Goal: Task Accomplishment & Management: Manage account settings

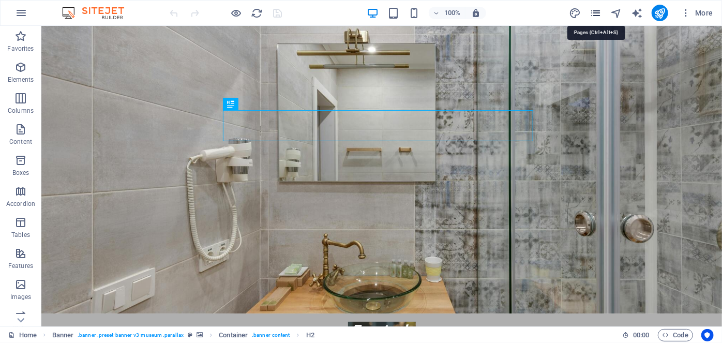
click at [592, 12] on icon "pages" at bounding box center [595, 13] width 12 height 12
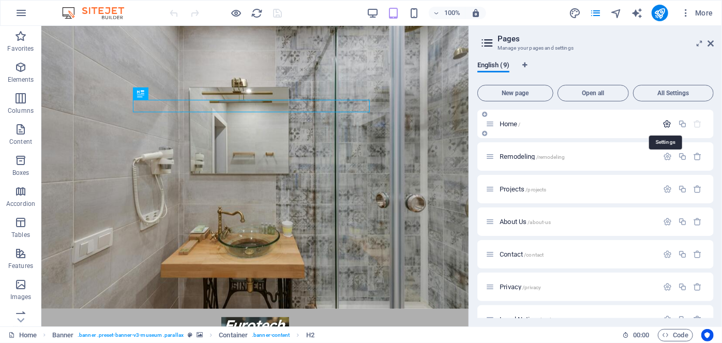
click at [665, 127] on icon "button" at bounding box center [667, 123] width 9 height 9
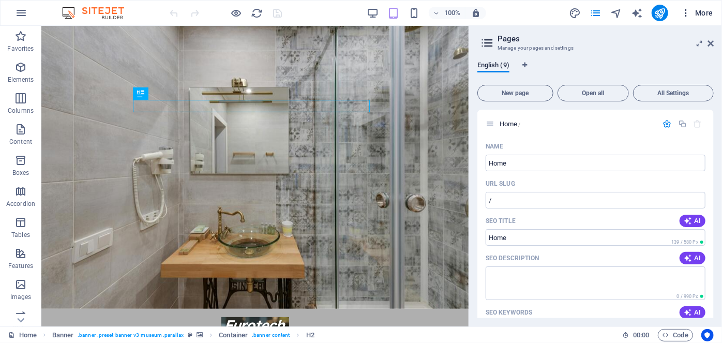
click at [685, 12] on icon "button" at bounding box center [685, 13] width 10 height 10
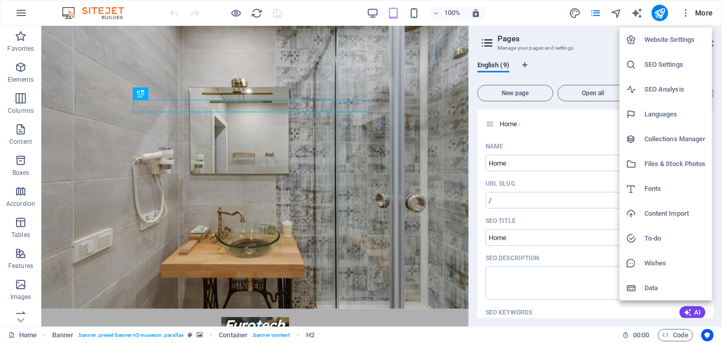
click at [649, 67] on h6 "SEO Settings" at bounding box center [675, 64] width 62 height 12
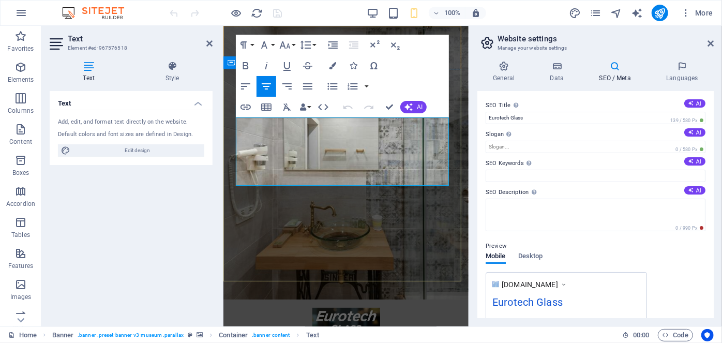
copy span "Quality Glass Doors Installer, Railing Glass & Windows Retrofit & Remodeling"
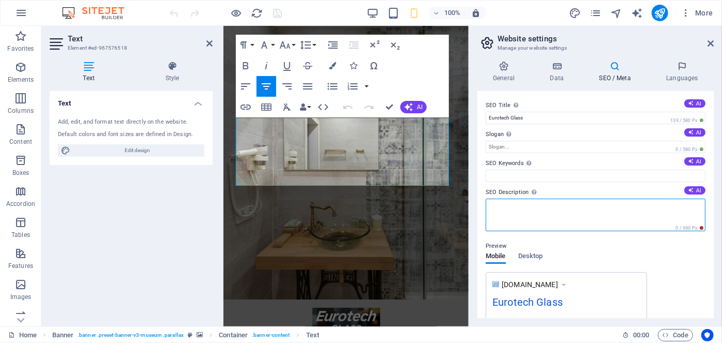
click at [532, 199] on textarea "SEO Description Describe the contents of your website - this is crucial for sea…" at bounding box center [595, 214] width 220 height 33
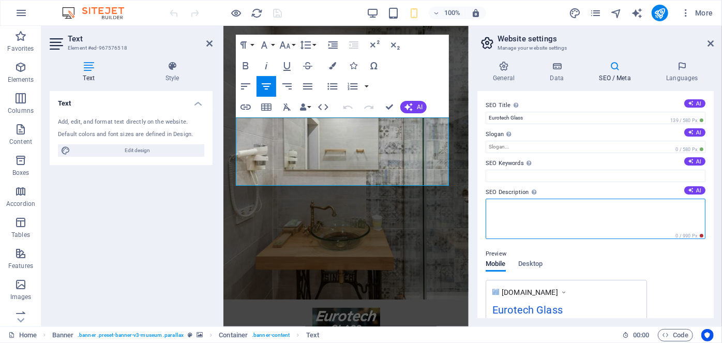
paste textarea "Quality Glass Doors Installer, Railing Glass & Windows Retrofit & Remodeling"
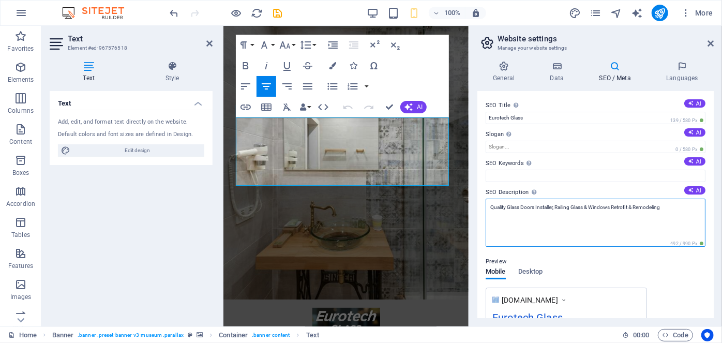
click at [488, 208] on textarea "Quality Glass Doors Installer, Railing Glass & Windows Retrofit & Remodeling" at bounding box center [595, 222] width 220 height 48
click at [672, 213] on textarea "Quality Glass Doors Installer, Railing Glass & Windows Retrofit & Remodeling" at bounding box center [595, 222] width 220 height 48
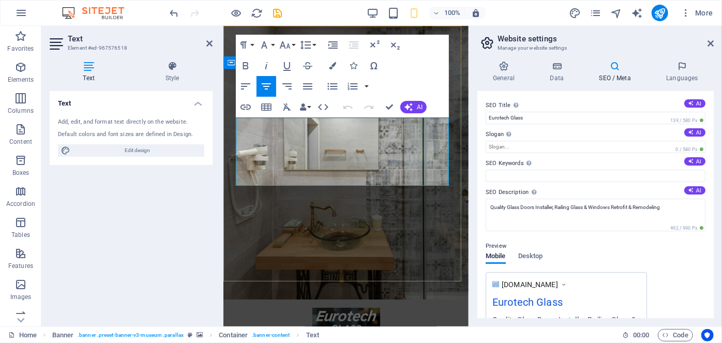
copy span "Serving [GEOGRAPHIC_DATA], [GEOGRAPHIC_DATA], [GEOGRAPHIC_DATA] / [GEOGRAPHIC_D…"
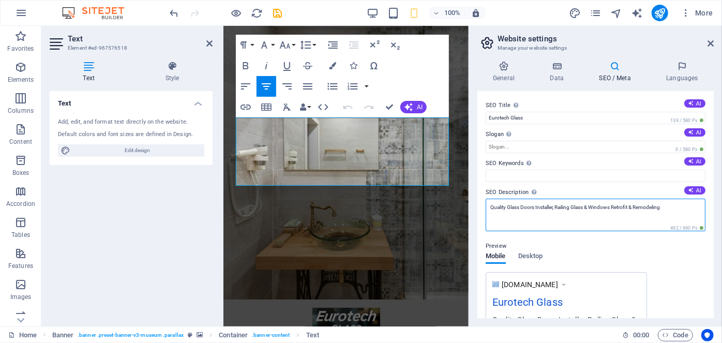
click at [668, 205] on textarea "Quality Glass Doors Installer, Railing Glass & Windows Retrofit & Remodeling" at bounding box center [595, 214] width 220 height 33
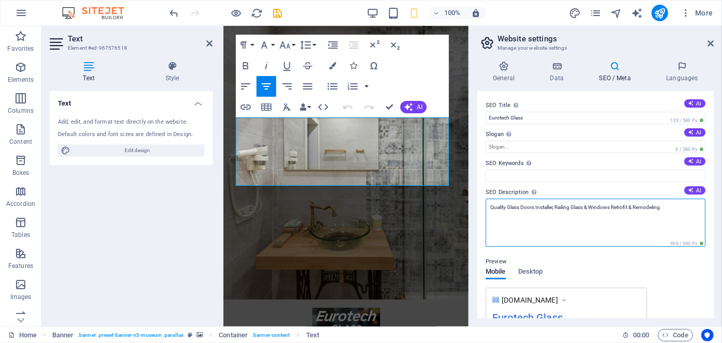
paste textarea "Serving [GEOGRAPHIC_DATA], [GEOGRAPHIC_DATA], [GEOGRAPHIC_DATA] / [GEOGRAPHIC_D…"
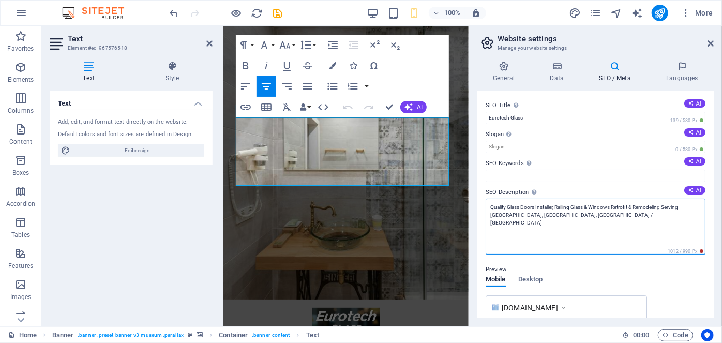
click at [665, 205] on textarea "Quality Glass Doors Installer, Railing Glass & Windows Retrofit & Remodeling Se…" at bounding box center [595, 226] width 220 height 56
click at [663, 216] on textarea "Quality Glass Doors Installer, Railing Glass & Windows Retrofit & Remodeling. S…" at bounding box center [595, 226] width 220 height 56
type textarea "Quality Glass Doors Installer, Railing Glass & Windows Retrofit & Remodeling. S…"
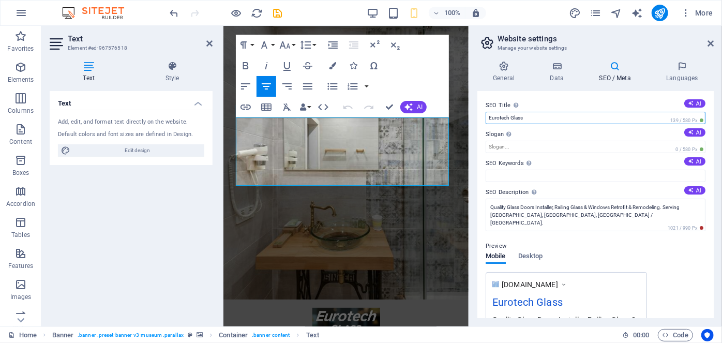
click at [529, 115] on input "Eurotech Glass" at bounding box center [595, 118] width 220 height 12
type input "Eurotech Glass -"
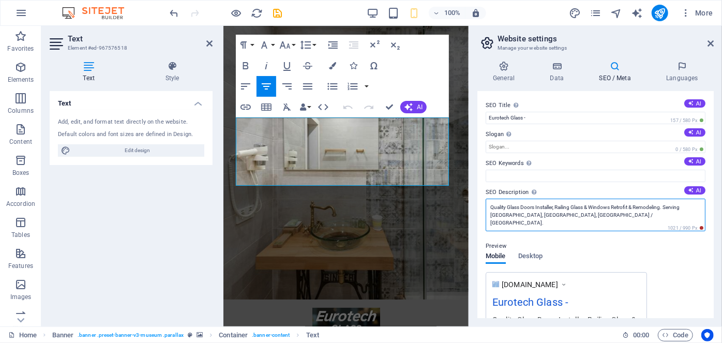
click at [580, 207] on textarea "Quality Glass Doors Installer, Railing Glass & Windows Retrofit & Remodeling. S…" at bounding box center [595, 214] width 220 height 33
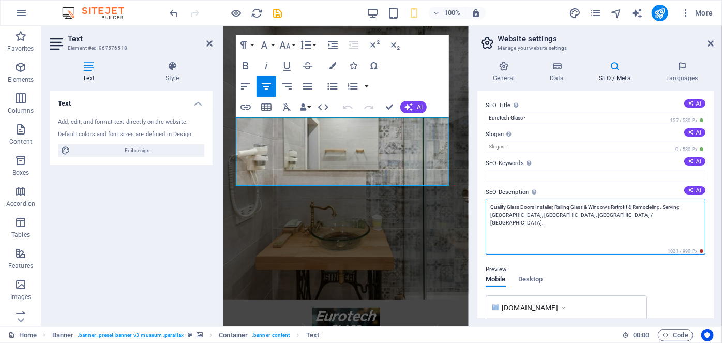
click at [580, 207] on textarea "Quality Glass Doors Installer, Railing Glass & Windows Retrofit & Remodeling. S…" at bounding box center [595, 226] width 220 height 56
click at [557, 206] on textarea "Quality Glass Doors Installer, Railing & Windows Retrofit & Remodeling. Serving…" at bounding box center [595, 226] width 220 height 56
paste textarea "Glass"
type textarea "Quality Glass Doors Installer, Glass Railing & Windows Retrofit & Remodeling. S…"
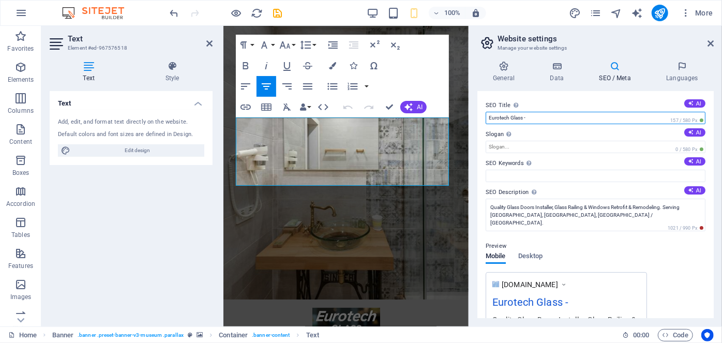
click at [536, 117] on input "Eurotech Glass -" at bounding box center [595, 118] width 220 height 12
click at [580, 117] on input "Eurotech Glass - Shower Glass Installer Remodeling" at bounding box center [595, 118] width 220 height 12
click at [578, 117] on input "Eurotech Glass - Shower Glass Installer Remodeling" at bounding box center [595, 118] width 220 height 12
click at [628, 118] on input "Eurotech Glass - Shower Glass Installer & Glass Remodeling" at bounding box center [595, 118] width 220 height 12
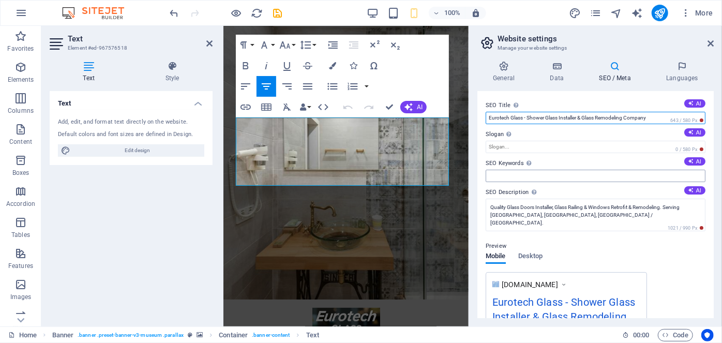
type input "Eurotech Glass - Shower Glass Installer & Glass Remodeling Company"
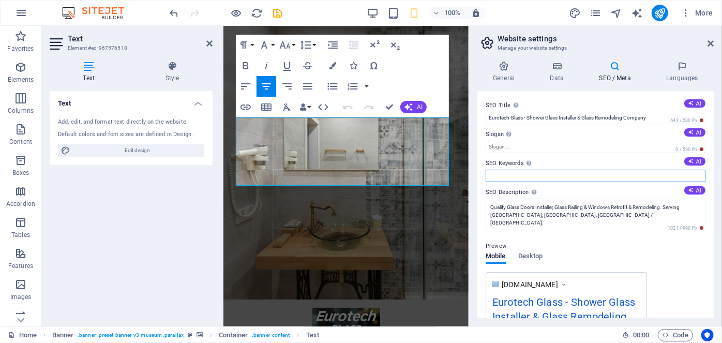
click at [519, 174] on input "SEO Keywords Comma-separated list of keywords representing your website. AI" at bounding box center [595, 176] width 220 height 12
type input "remodeling, glass work, bathroom remodeling, windows, renovation,"
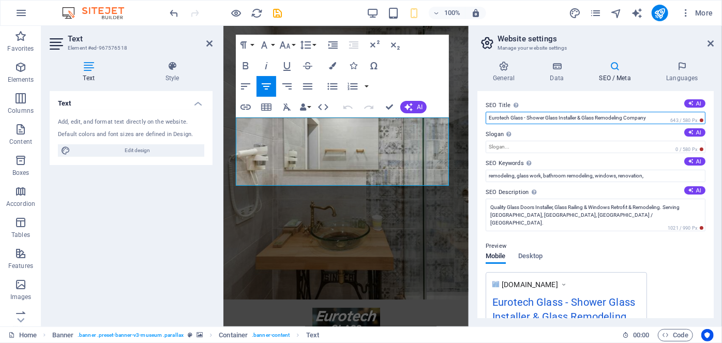
click at [567, 116] on input "Eurotech Glass - Shower Glass Installer & Glass Remodeling Company" at bounding box center [595, 118] width 220 height 12
type input "Eurotech Glass - Shower Glass Doors & Glass Remodeling Company"
click at [578, 117] on input "Eurotech Glass - Shower Glass Doors & Glass Remodeling Company" at bounding box center [595, 118] width 220 height 12
drag, startPoint x: 649, startPoint y: 115, endPoint x: 661, endPoint y: 115, distance: 11.4
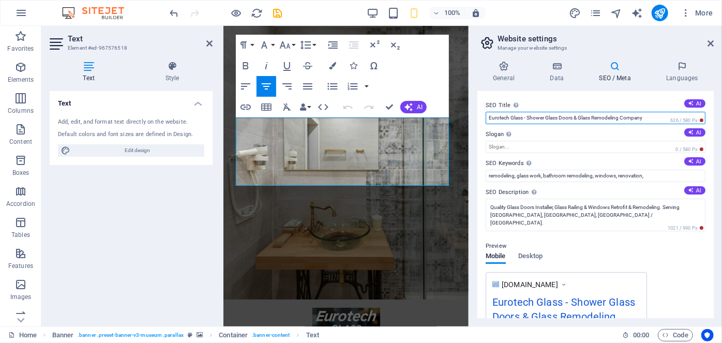
click at [649, 115] on input "Eurotech Glass - Shower Glass Doors & Glass Remodeling Company" at bounding box center [595, 118] width 220 height 12
click at [661, 115] on input "Eurotech Glass - Shower Glass Doors & Glass Remodeling Company" at bounding box center [595, 118] width 220 height 12
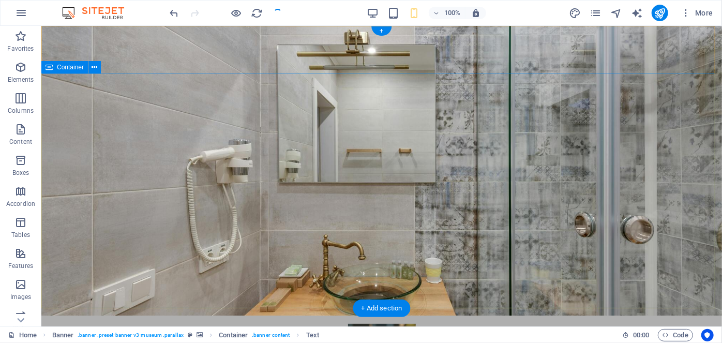
checkbox input "false"
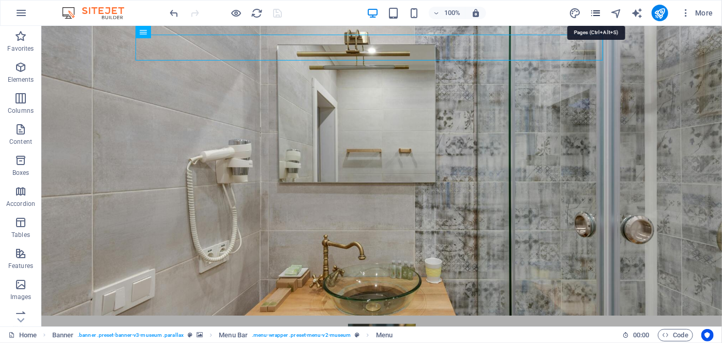
click at [593, 16] on icon "pages" at bounding box center [595, 13] width 12 height 12
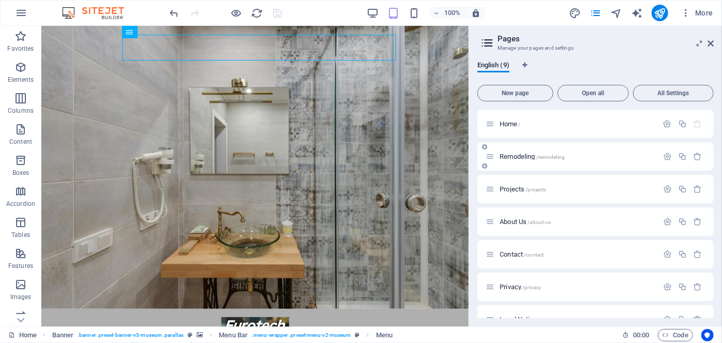
click at [565, 156] on p "Remodeling /remodeling" at bounding box center [576, 156] width 155 height 7
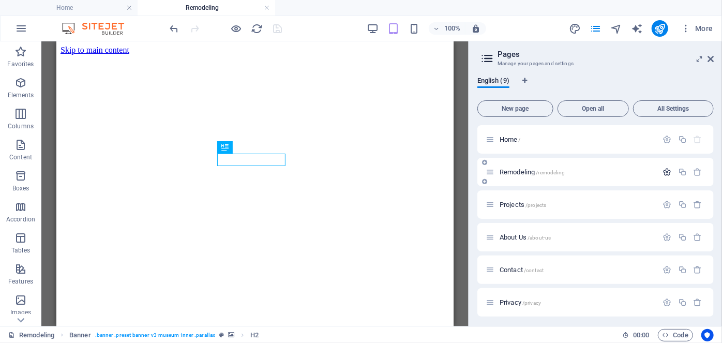
click at [669, 170] on icon "button" at bounding box center [667, 171] width 9 height 9
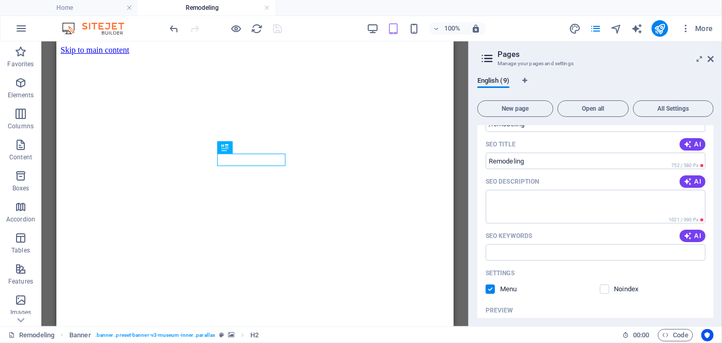
scroll to position [125, 0]
click at [561, 163] on input "SEO Title" at bounding box center [595, 160] width 220 height 17
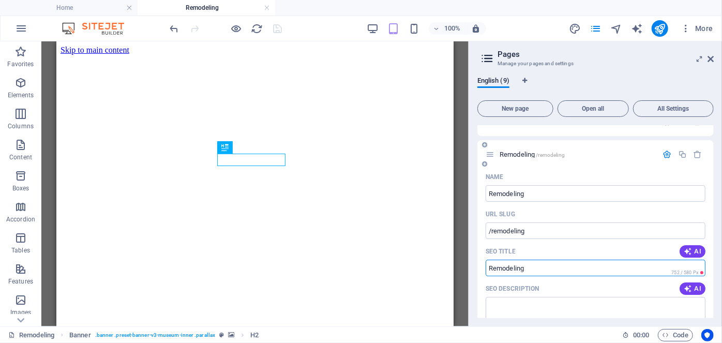
scroll to position [0, 0]
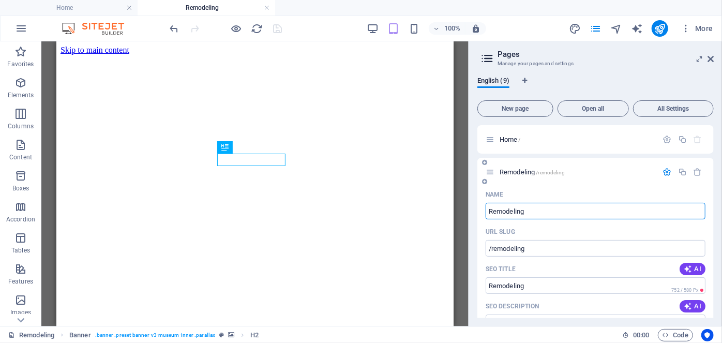
click at [559, 207] on input "Remodeling" at bounding box center [595, 211] width 220 height 17
click at [516, 141] on span "Home /" at bounding box center [509, 139] width 21 height 8
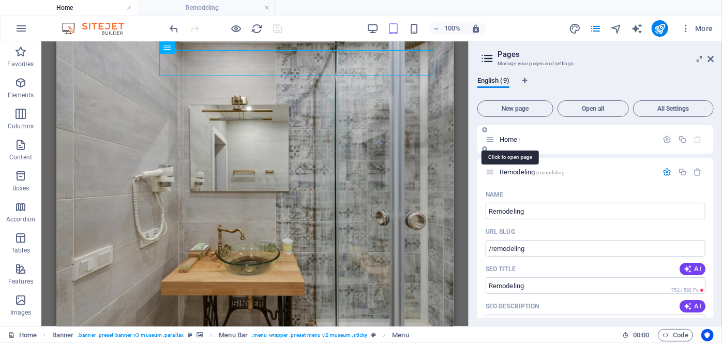
click at [515, 136] on span "Home /" at bounding box center [509, 139] width 21 height 8
click at [497, 136] on div "Home /" at bounding box center [576, 139] width 161 height 7
click at [666, 137] on icon "button" at bounding box center [667, 139] width 9 height 9
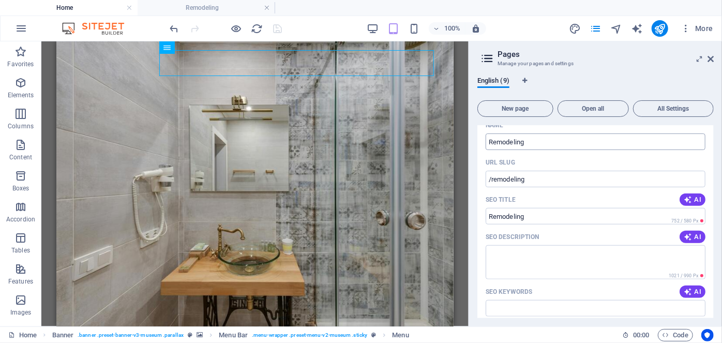
scroll to position [563, 0]
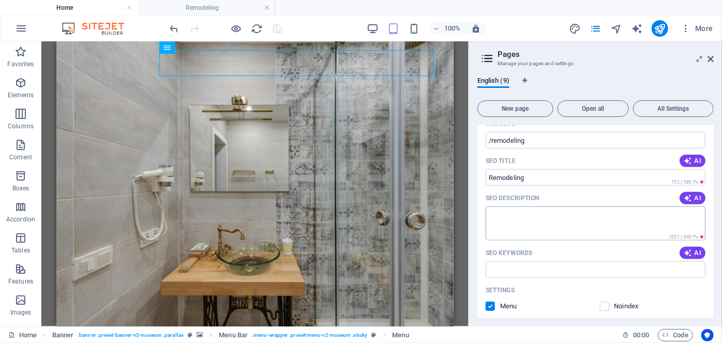
click at [524, 206] on textarea "SEO Description" at bounding box center [595, 223] width 220 height 34
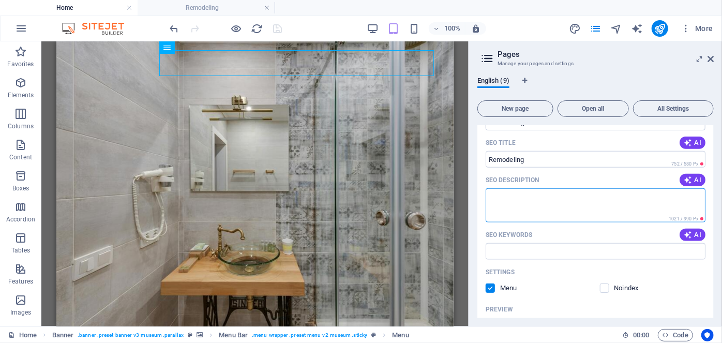
scroll to position [501, 0]
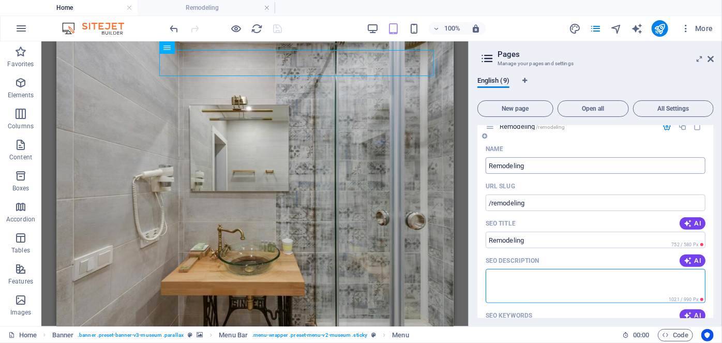
click at [544, 157] on input "Remodeling" at bounding box center [595, 165] width 220 height 17
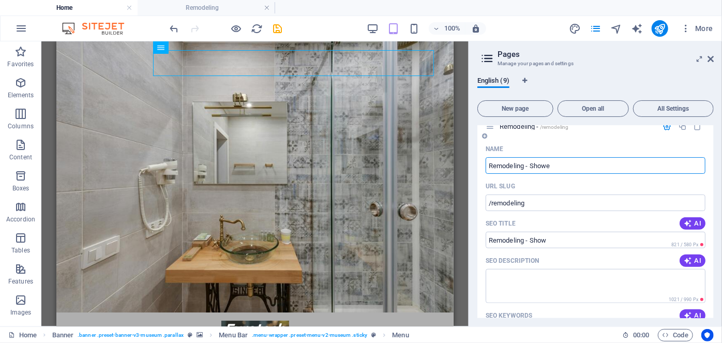
type input "Remodeling - Showe"
type input "/remodeling-show"
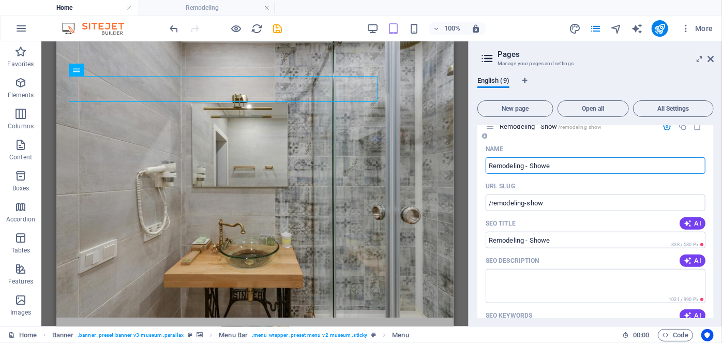
type input "Remodeling - Showe"
type input "/remodeling-showe"
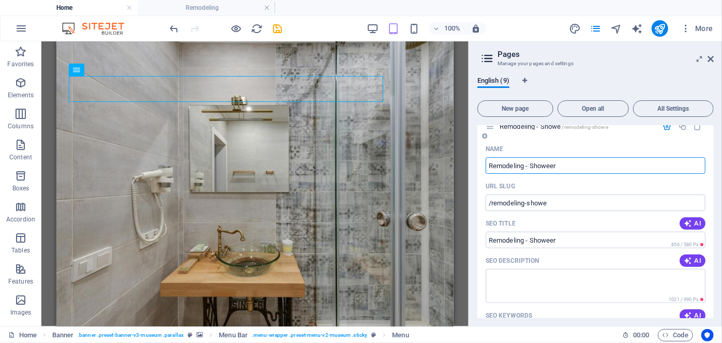
type input "Remodeling - Showeer"
type input "/remodeling-showeer"
type input "Remodeling"
type input "/remodeling"
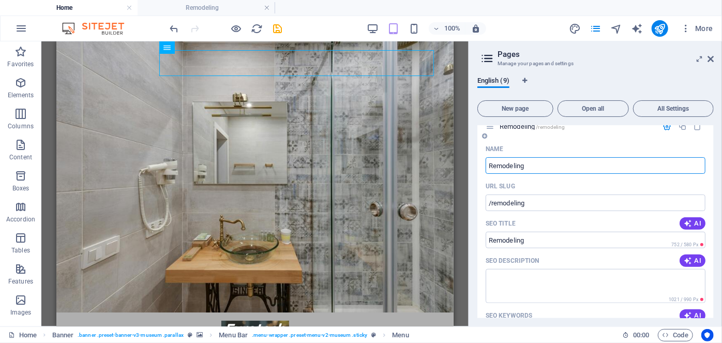
type input "Remodeling"
click at [561, 232] on input "SEO Title" at bounding box center [595, 240] width 220 height 17
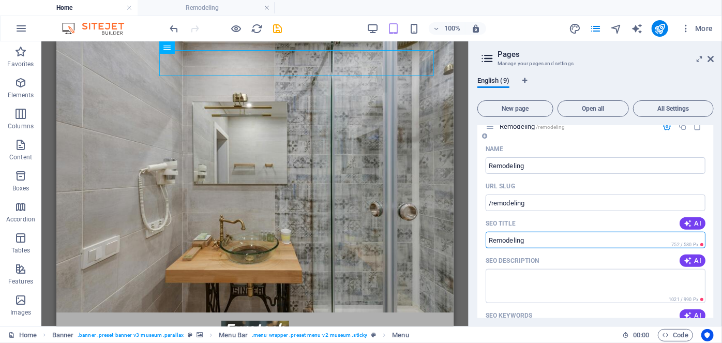
click at [561, 232] on input "SEO Title" at bounding box center [595, 240] width 220 height 17
click at [555, 232] on input "SEO Title" at bounding box center [595, 240] width 220 height 17
click at [542, 232] on input "SEO Title" at bounding box center [595, 240] width 220 height 17
click at [537, 232] on input "SEO Title" at bounding box center [595, 240] width 220 height 17
click at [519, 269] on textarea "SEO Description" at bounding box center [595, 286] width 220 height 34
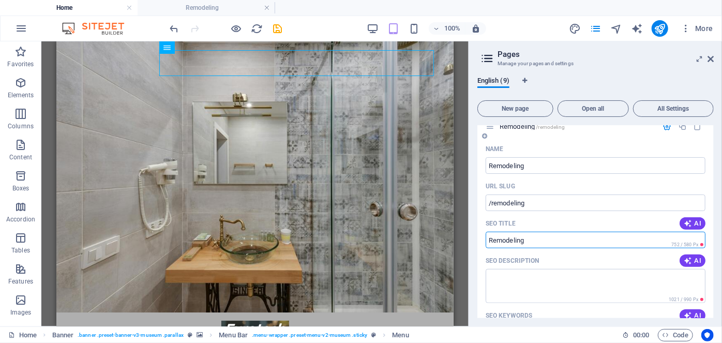
click at [538, 232] on input "SEO Title" at bounding box center [595, 240] width 220 height 17
type input "Remodeling Shower Glass / Railing / Windows in [GEOGRAPHIC_DATA] / [GEOGRAPHIC_…"
click at [597, 269] on textarea "SEO Description" at bounding box center [595, 286] width 220 height 34
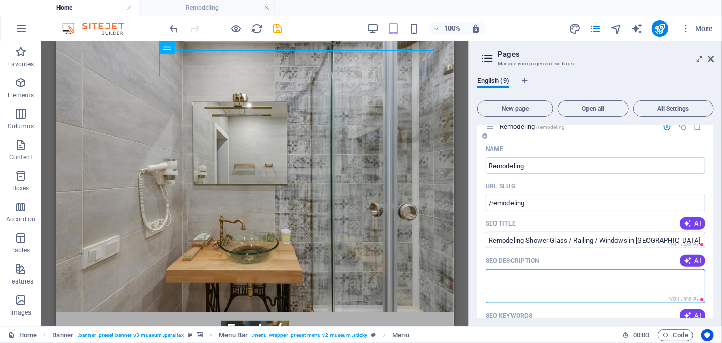
paste textarea "[GEOGRAPHIC_DATA], Shower Doors, Windows, Railings"
click at [487, 269] on textarea "[GEOGRAPHIC_DATA], Shower Doors, Windows, Railings" at bounding box center [595, 286] width 220 height 34
type textarea "Quality Shower [GEOGRAPHIC_DATA], Shower Doors, Windows, Railings"
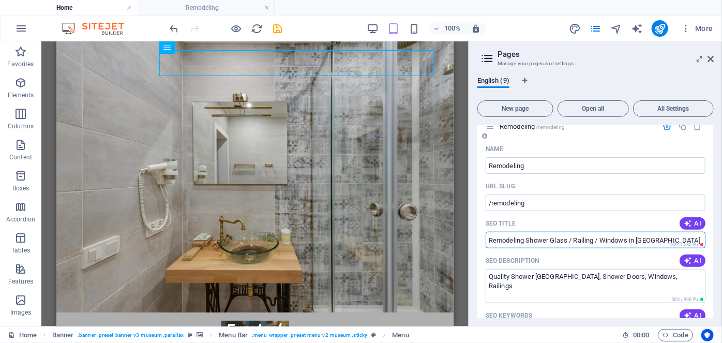
click at [565, 232] on input "Remodeling Shower Glass / Railing / Windows in [GEOGRAPHIC_DATA] / [GEOGRAPHIC_…" at bounding box center [595, 240] width 220 height 17
click at [499, 232] on input "Remodeling Shower Glass / Railing / Windows in [GEOGRAPHIC_DATA] / [GEOGRAPHIC_…" at bounding box center [595, 240] width 220 height 17
click at [528, 232] on input "Shower Glass / Railing / Windows in [GEOGRAPHIC_DATA] / [GEOGRAPHIC_DATA]" at bounding box center [595, 240] width 220 height 17
click at [529, 232] on input "Shower Glass / Railing / Windows in [GEOGRAPHIC_DATA] / [GEOGRAPHIC_DATA]" at bounding box center [595, 240] width 220 height 17
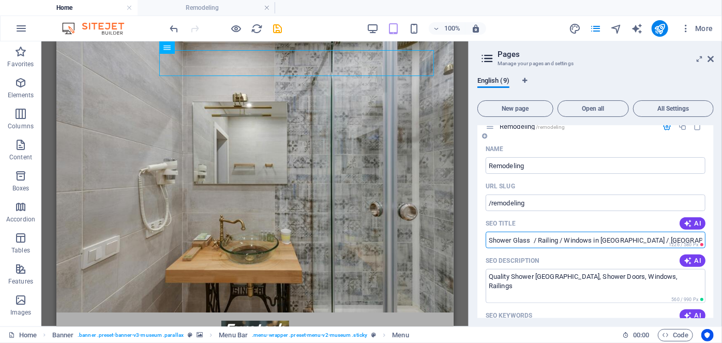
paste input "Remodeling"
drag, startPoint x: 630, startPoint y: 229, endPoint x: 553, endPoint y: 229, distance: 77.5
click at [553, 232] on input "Shower Glass Remodeling / Railing / Windows in [GEOGRAPHIC_DATA] / [GEOGRAPHIC_…" at bounding box center [595, 240] width 220 height 17
type input "Shower Glass Remodeling / Railing / Windows in [GEOGRAPHIC_DATA] / [GEOGRAPHIC_…"
click at [536, 269] on textarea "Quality Shower [GEOGRAPHIC_DATA], Shower Doors, Windows, Railings" at bounding box center [595, 286] width 220 height 34
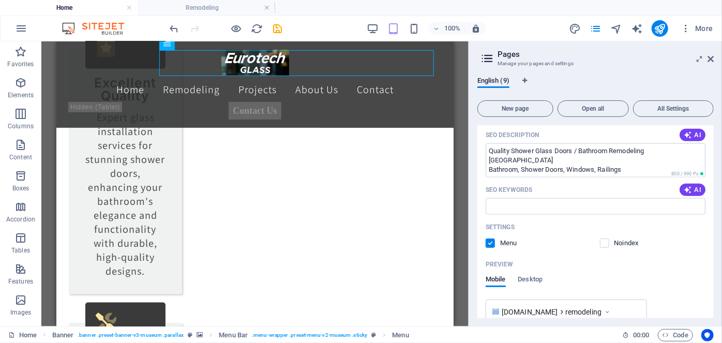
scroll to position [563, 0]
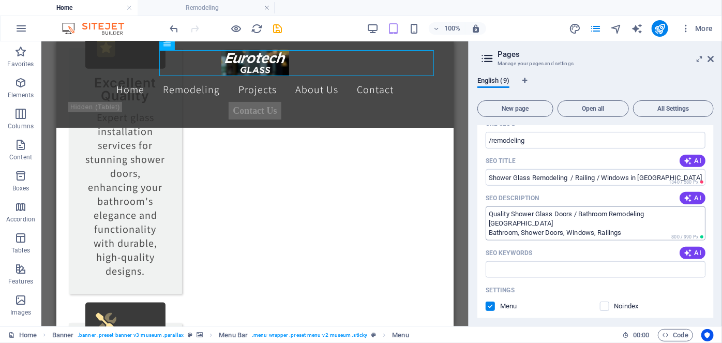
click at [528, 212] on textarea "Quality Shower Glass Doors / Bathroom Remodeling [GEOGRAPHIC_DATA] Bathroom, Sh…" at bounding box center [595, 223] width 220 height 34
click at [649, 206] on textarea "Quality Shower Glass Doors / Bathroom Remodeling [GEOGRAPHIC_DATA] Bathroom, Sh…" at bounding box center [595, 223] width 220 height 34
drag, startPoint x: 492, startPoint y: 212, endPoint x: 472, endPoint y: 211, distance: 19.1
click at [472, 211] on div "English (9) New page Open all All Settings Home / Name Home ​ URL SLUG / ​ SEO …" at bounding box center [595, 197] width 253 height 258
drag, startPoint x: 615, startPoint y: 211, endPoint x: 638, endPoint y: 222, distance: 25.7
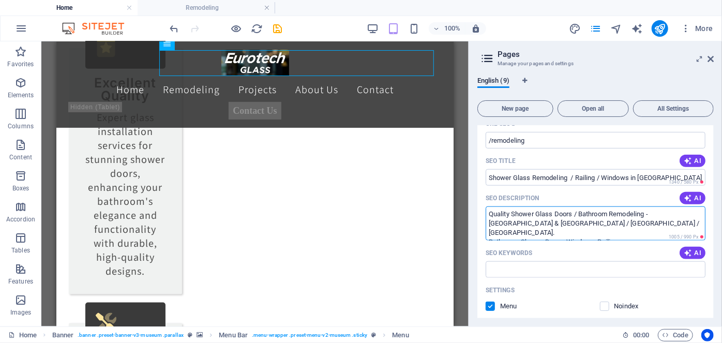
click at [638, 222] on textarea "Quality Shower Glass Doors / Bathroom Remodeling - [GEOGRAPHIC_DATA] & [GEOGRAP…" at bounding box center [595, 223] width 220 height 34
click at [606, 219] on textarea "Quality Shower Glass Doors / Bathroom Remodeling - [GEOGRAPHIC_DATA] & [GEOGRAP…" at bounding box center [595, 223] width 220 height 34
drag, startPoint x: 569, startPoint y: 220, endPoint x: 617, endPoint y: 210, distance: 49.1
click at [617, 210] on textarea "Quality Shower Glass Doors / Bathroom Remodeling - [GEOGRAPHIC_DATA] & [GEOGRAP…" at bounding box center [595, 223] width 220 height 34
click at [638, 209] on textarea "Quality Shower Glass Doors / Bathroom Remodeling - [GEOGRAPHIC_DATA] & [GEOGRAP…" at bounding box center [595, 223] width 220 height 34
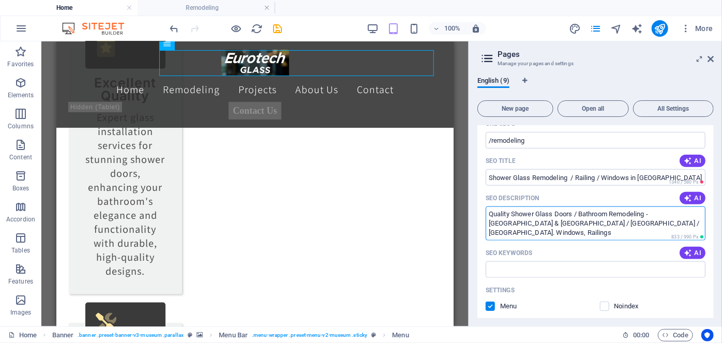
click at [645, 210] on textarea "Quality Shower Glass Doors / Bathroom Remodeling - [GEOGRAPHIC_DATA] & [GEOGRAP…" at bounding box center [595, 223] width 220 height 34
click at [485, 221] on textarea "Quality Shower Glass Doors / Bathroom Remodeling - [GEOGRAPHIC_DATA] & [GEOGRAP…" at bounding box center [595, 223] width 220 height 34
click at [563, 222] on textarea "Quality Shower Glass Doors / Bathroom Remodeling - [GEOGRAPHIC_DATA] & [GEOGRAP…" at bounding box center [595, 223] width 220 height 34
type textarea "Quality Shower Glass Doors / Bathroom Remodeling - [GEOGRAPHIC_DATA] & [GEOGRAP…"
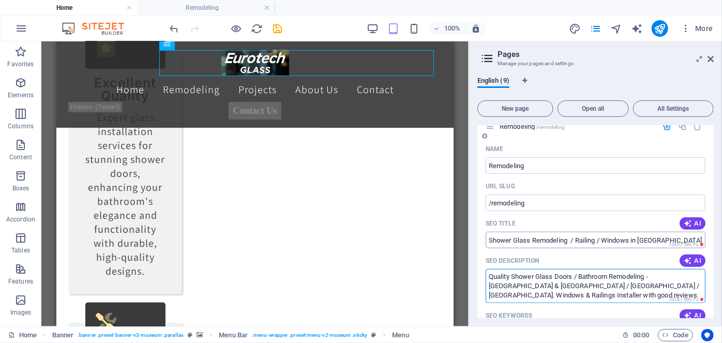
scroll to position [438, 0]
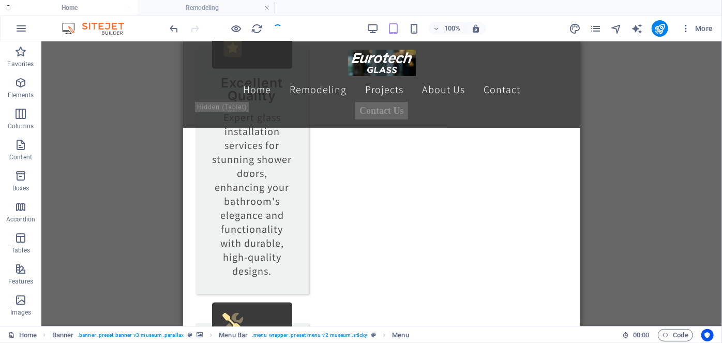
checkbox input "false"
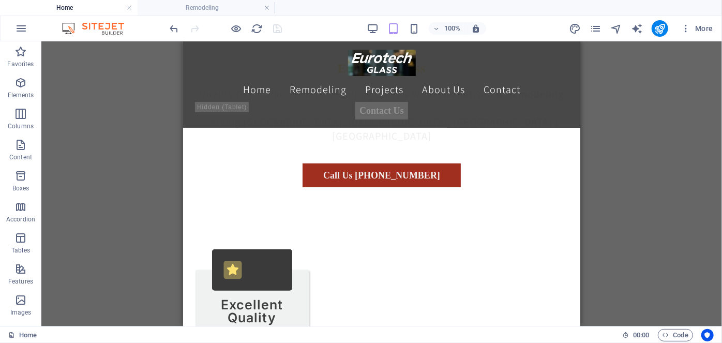
scroll to position [313, 0]
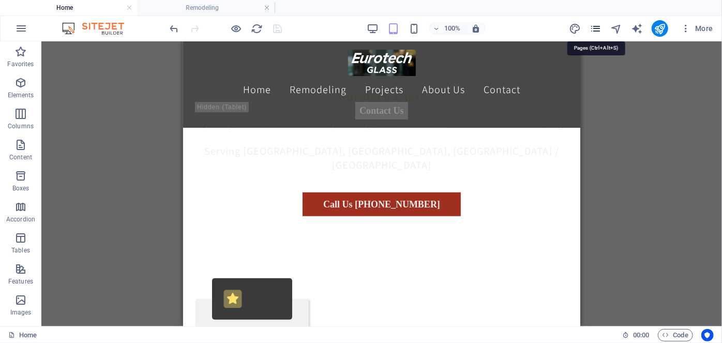
click at [596, 28] on icon "pages" at bounding box center [595, 29] width 12 height 12
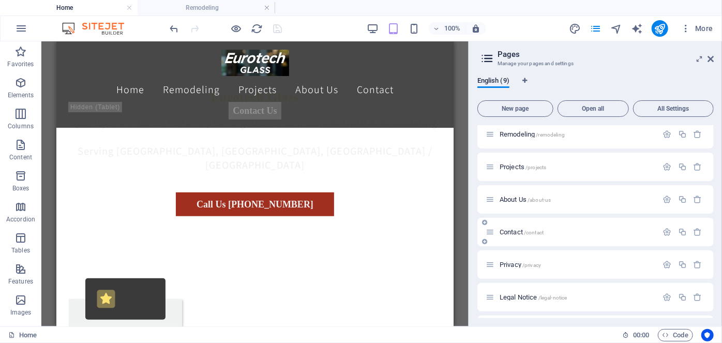
scroll to position [0, 0]
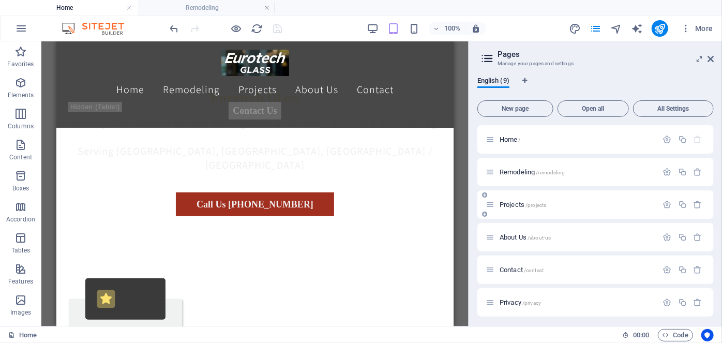
click at [490, 203] on icon at bounding box center [489, 204] width 9 height 9
click at [663, 208] on icon "button" at bounding box center [667, 204] width 9 height 9
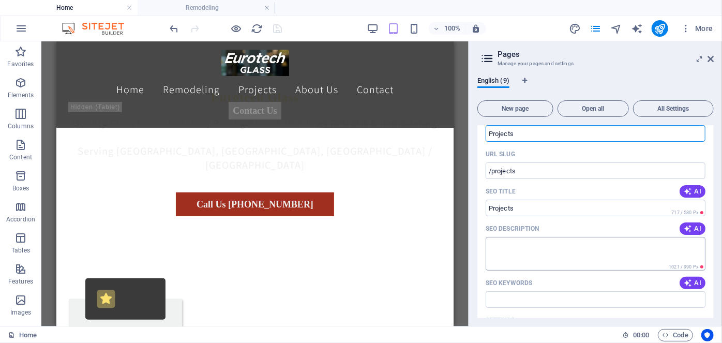
scroll to position [125, 0]
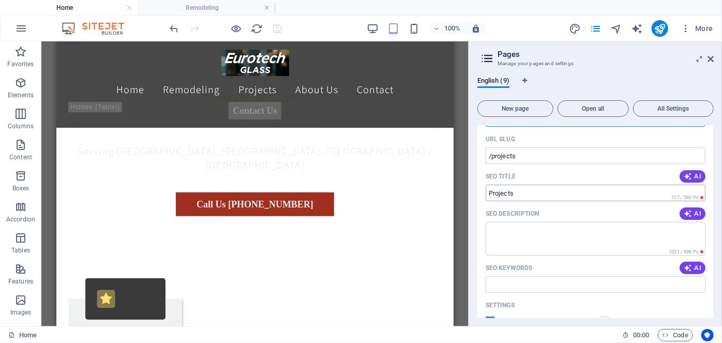
click at [539, 190] on input "SEO Title" at bounding box center [595, 193] width 220 height 17
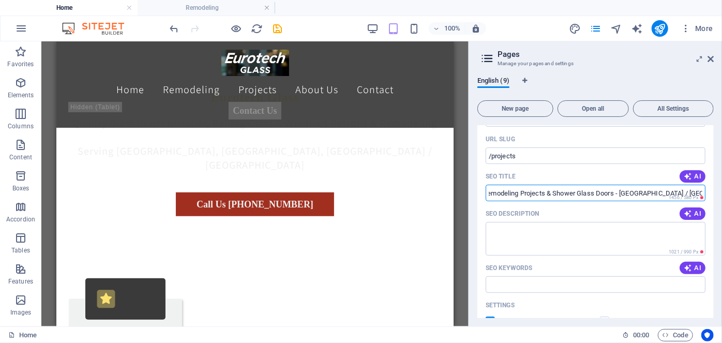
scroll to position [0, 44]
type input "Eurotech Glass - Remodeling Projects & Shower Glass Doors - [GEOGRAPHIC_DATA] /…"
click at [551, 231] on textarea "SEO Description" at bounding box center [595, 239] width 220 height 34
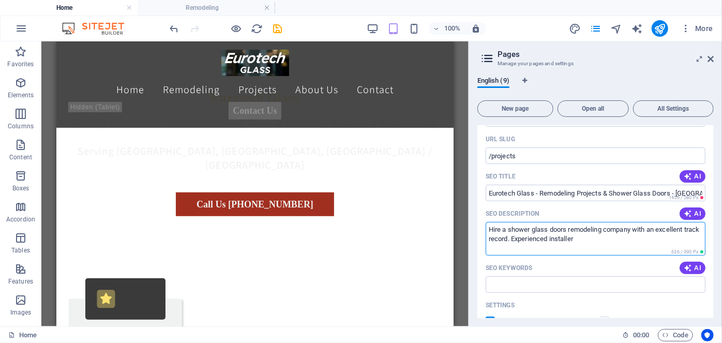
click at [526, 237] on textarea "Hire a shower glass doors remodeling company with an excellent track record. Ex…" at bounding box center [595, 239] width 220 height 34
click at [591, 239] on textarea "Hire a shower glass doors remodeling company with an excellent track record. Ex…" at bounding box center [595, 239] width 220 height 34
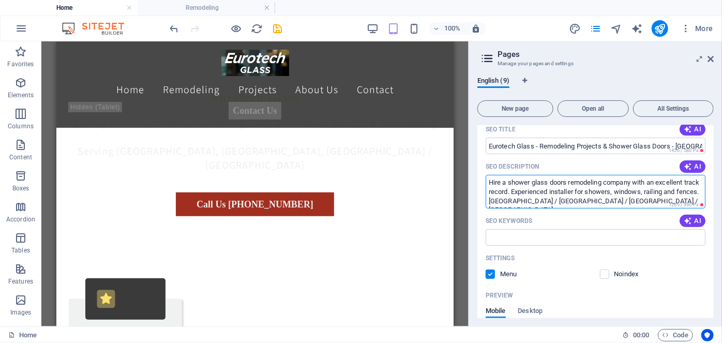
scroll to position [188, 0]
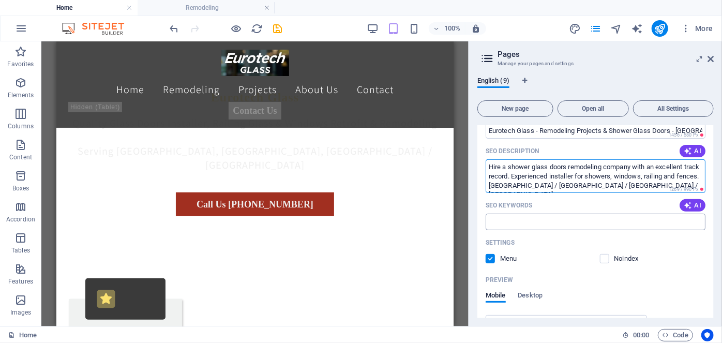
type textarea "Hire a shower glass doors remodeling company with an excellent track record. Ex…"
click at [536, 218] on input "SEO Keywords" at bounding box center [595, 221] width 220 height 17
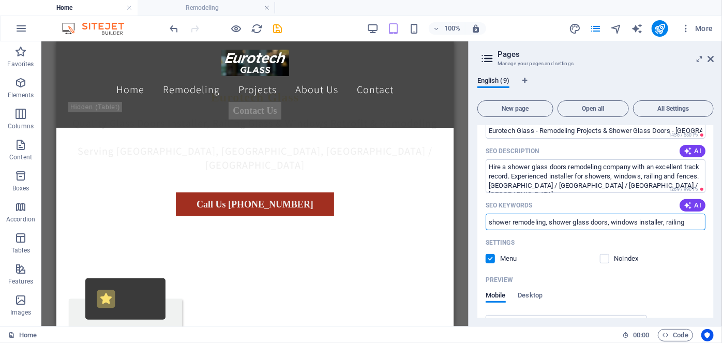
type input "shower remodeling, shower glass doors, windows installer, railing"
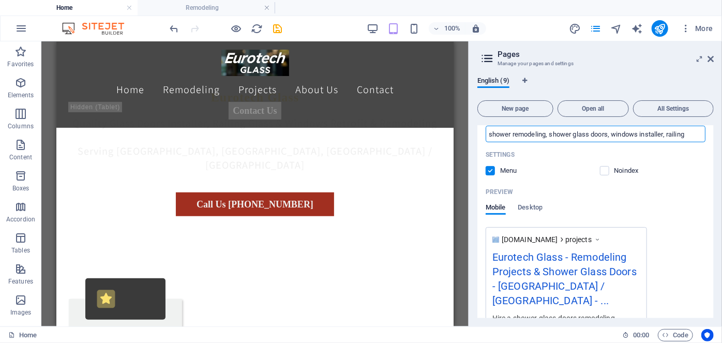
scroll to position [313, 0]
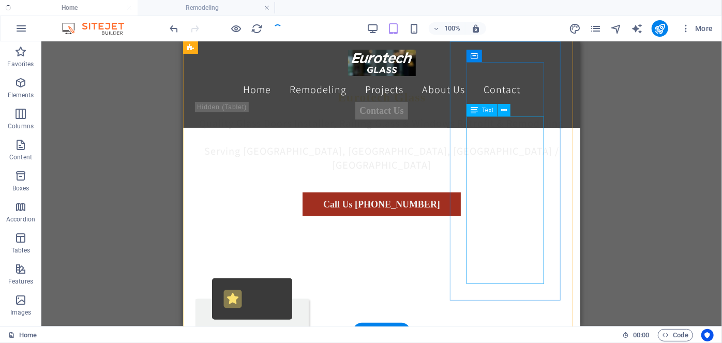
checkbox input "false"
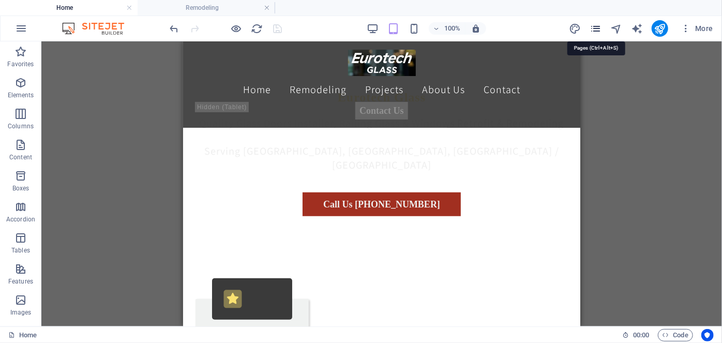
click at [599, 29] on icon "pages" at bounding box center [595, 29] width 12 height 12
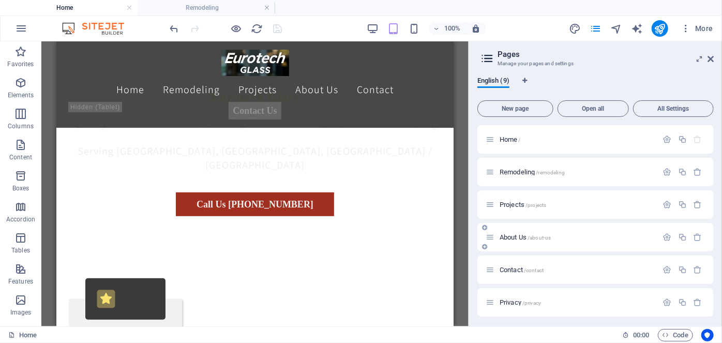
scroll to position [63, 0]
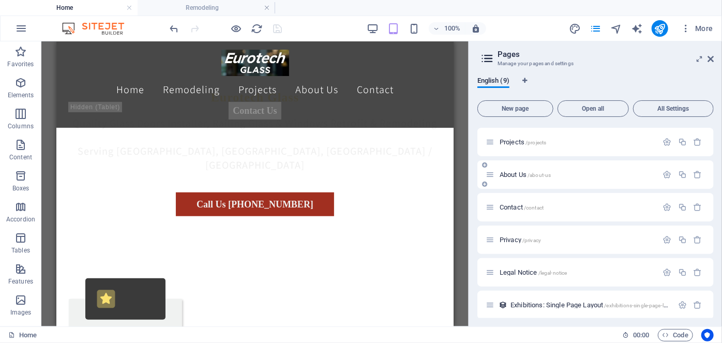
click at [517, 174] on span "About Us /about-us" at bounding box center [524, 175] width 51 height 8
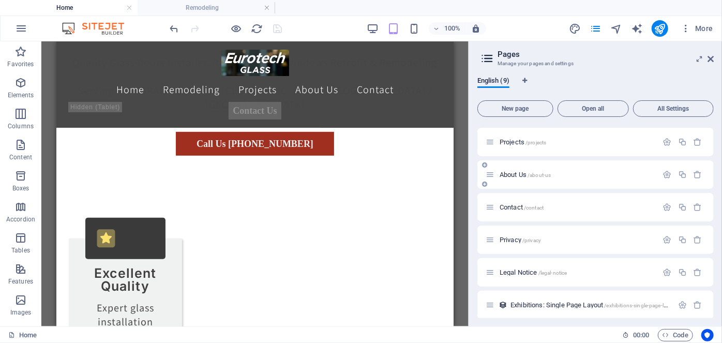
scroll to position [0, 0]
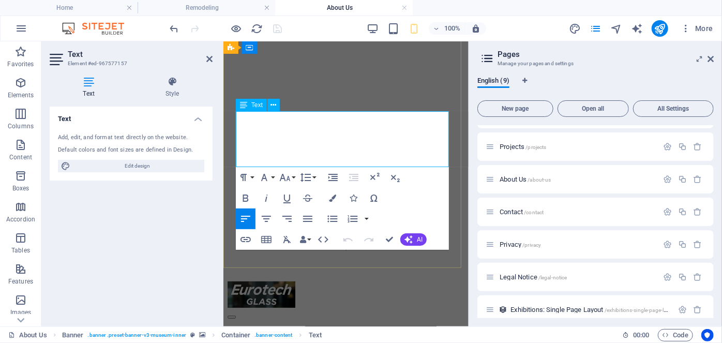
copy span "Professional Glass Installer for Shower Doors, Windows & Railing..."
click at [670, 179] on button "button" at bounding box center [667, 179] width 15 height 9
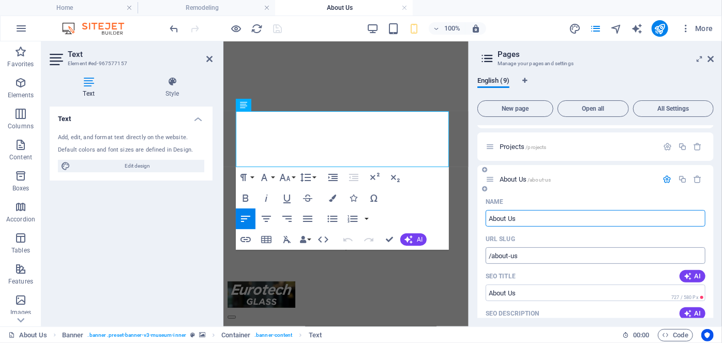
scroll to position [183, 0]
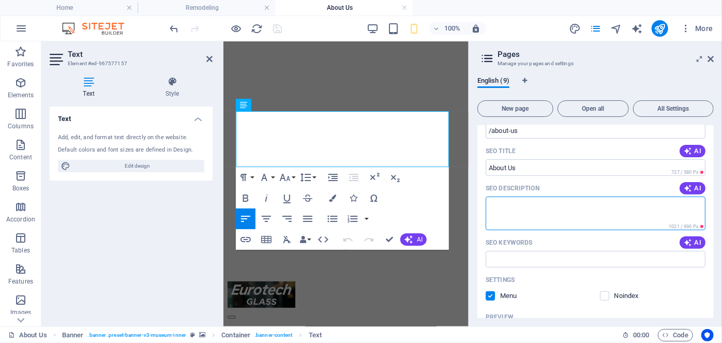
click at [554, 208] on textarea "SEO Description" at bounding box center [595, 213] width 220 height 34
paste textarea "Professional Glass Installer for Shower Doors, Windows & Railing..."
type textarea "Professional Glass Installer for Shower Doors, Windows & Railing..."
click at [533, 167] on input "SEO Title" at bounding box center [595, 167] width 220 height 17
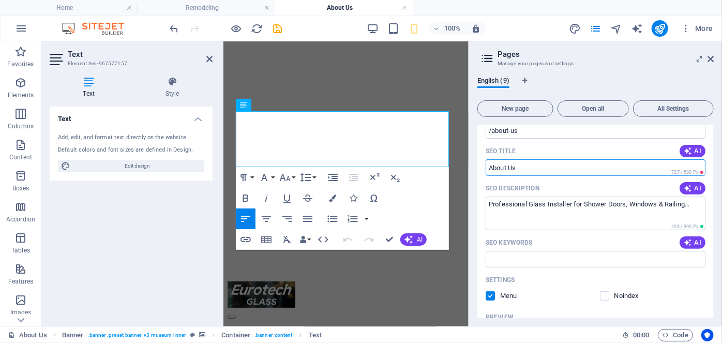
click at [533, 167] on input "SEO Title" at bounding box center [595, 167] width 220 height 17
click at [542, 167] on input "SEO Title" at bounding box center [595, 167] width 220 height 17
type input "A"
click at [583, 169] on input "Eurotech Glass - About Us - Professional" at bounding box center [595, 167] width 220 height 17
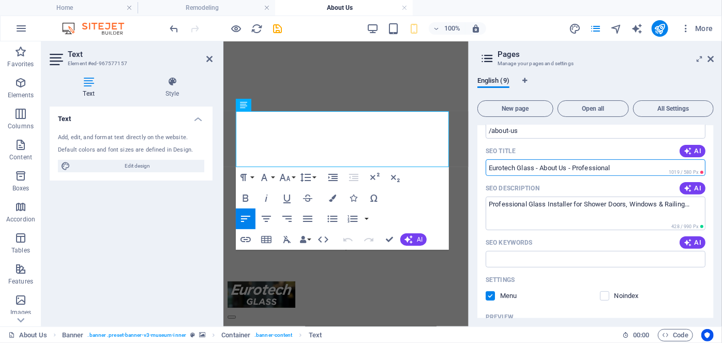
click at [583, 169] on input "Eurotech Glass - About Us - Professional" at bounding box center [595, 167] width 220 height 17
drag, startPoint x: 574, startPoint y: 167, endPoint x: 628, endPoint y: 170, distance: 53.8
click at [628, 170] on input "Eurotech Glass - About Us - Bathroom Shower" at bounding box center [595, 167] width 220 height 17
click at [573, 165] on input "Eurotech Glass - About Us - Glass Doors" at bounding box center [595, 167] width 220 height 17
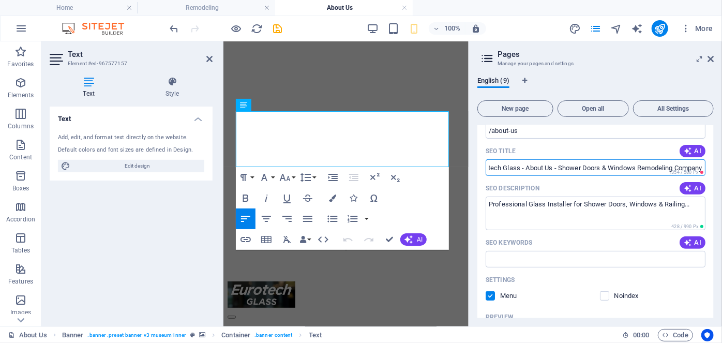
scroll to position [0, 0]
drag, startPoint x: 539, startPoint y: 167, endPoint x: 573, endPoint y: 169, distance: 34.6
click at [573, 169] on input "Eurotech Glass - About Us - Shower Doors & Windows Remodeling Company" at bounding box center [595, 167] width 220 height 17
click at [687, 165] on input "Eurotech Glass - Shower Doors & Windows Remodeling Company" at bounding box center [595, 167] width 220 height 17
type input "Eurotech Glass - Shower Doors & Windows Remodeling Company"
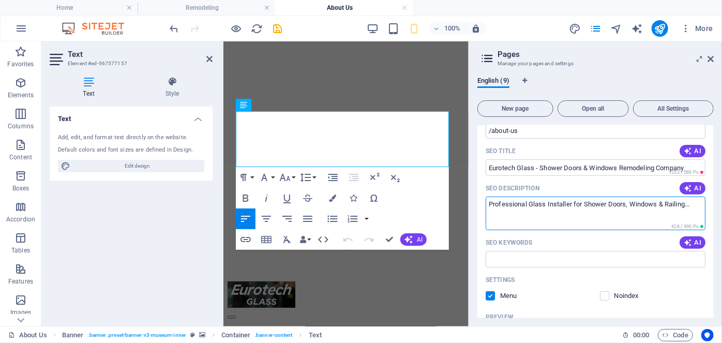
click at [487, 204] on textarea "Professional Glass Installer for Shower Doors, Windows & Railing..." at bounding box center [595, 213] width 220 height 34
drag, startPoint x: 572, startPoint y: 203, endPoint x: 567, endPoint y: 206, distance: 6.0
click at [567, 206] on textarea "Learn about our company / Professional Glass Installer for Shower Doors, Window…" at bounding box center [595, 213] width 220 height 34
click at [575, 214] on textarea "Learn about our company / Professional Glass Installer for Shower Doors, Window…" at bounding box center [595, 213] width 220 height 34
click at [569, 202] on textarea "Learn about our company / Professional Glass Installer for Shower Doors, Window…" at bounding box center [595, 213] width 220 height 34
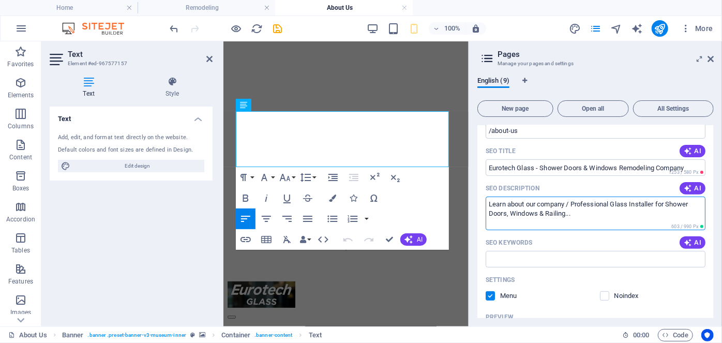
click at [571, 201] on textarea "Learn about our company / Professional Glass Installer for Shower Doors, Window…" at bounding box center [595, 213] width 220 height 34
click at [542, 211] on textarea "Learn about our company - Professional Glass Installer for Shower Doors, Window…" at bounding box center [595, 213] width 220 height 34
click at [603, 210] on textarea "Learn about our company - Professional Glass Installer for Shower Doors, Window…" at bounding box center [595, 213] width 220 height 34
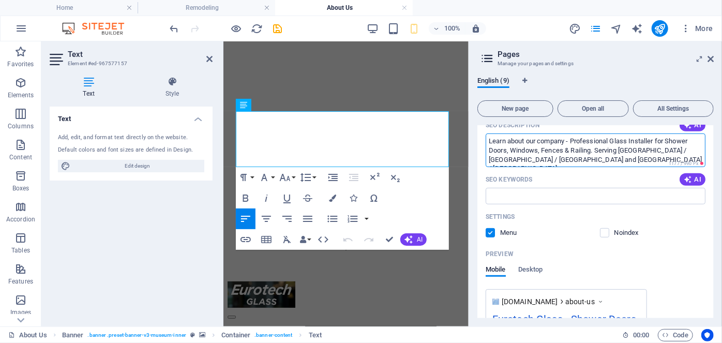
scroll to position [183, 0]
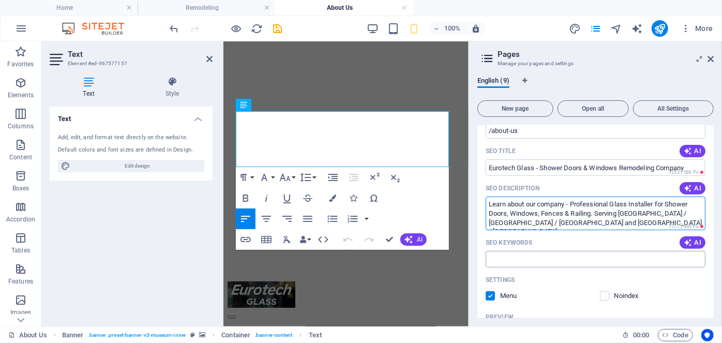
type textarea "Learn about our company - Professional Glass Installer for Shower Doors, Window…"
click at [537, 262] on input "SEO Keywords" at bounding box center [595, 259] width 220 height 17
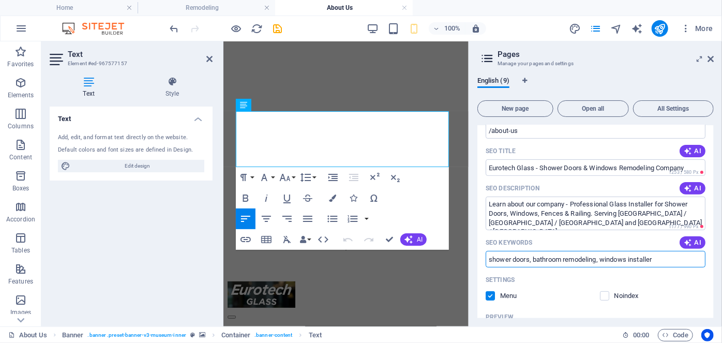
type input "shower doors, bathroom remodeling, windows installer"
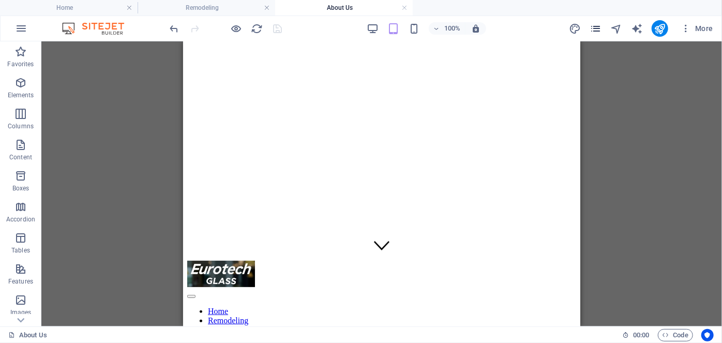
click at [598, 28] on icon "pages" at bounding box center [595, 29] width 12 height 12
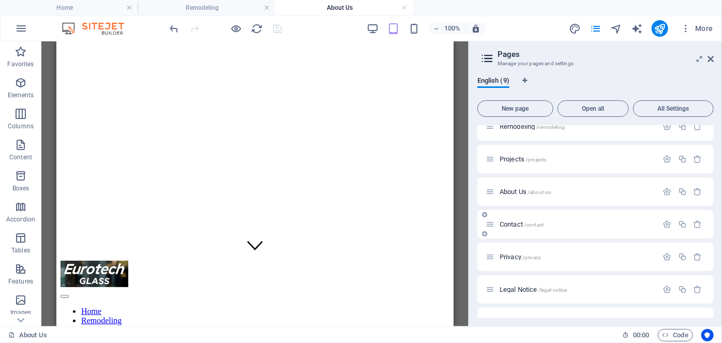
scroll to position [63, 0]
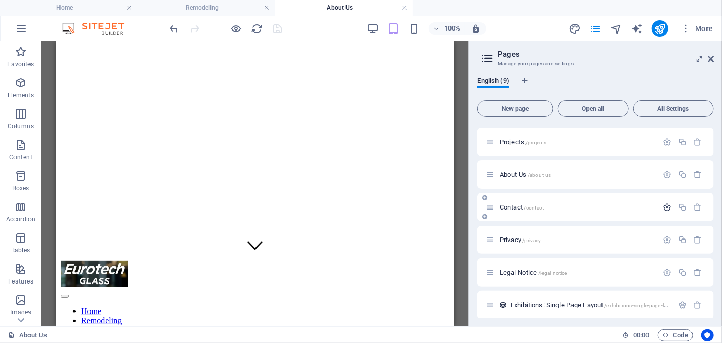
click at [663, 204] on icon "button" at bounding box center [667, 207] width 9 height 9
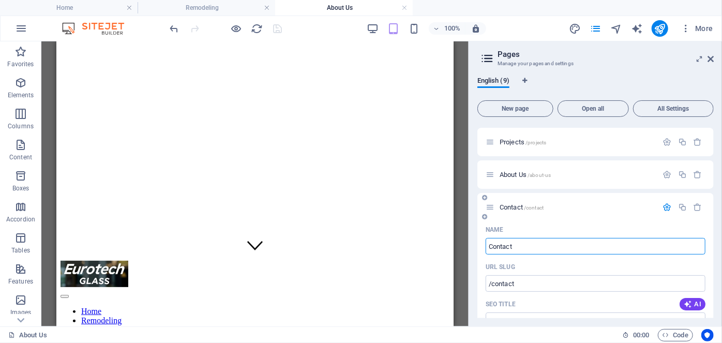
scroll to position [0, 0]
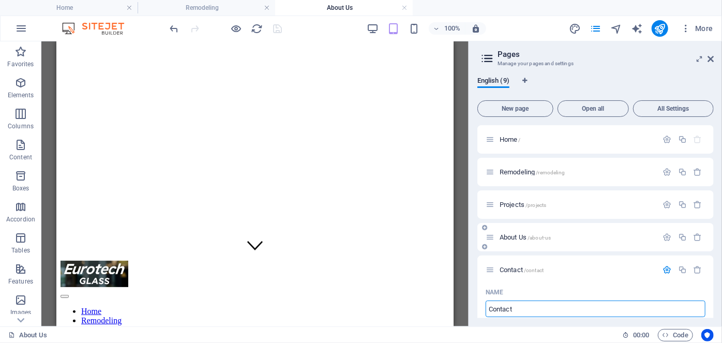
click at [514, 240] on div "About Us /about-us" at bounding box center [571, 237] width 172 height 12
click at [514, 239] on span "About Us /about-us" at bounding box center [524, 237] width 51 height 8
click at [667, 236] on icon "button" at bounding box center [667, 237] width 9 height 9
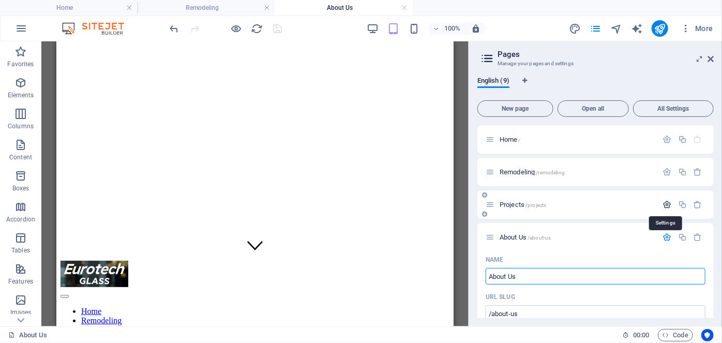
click at [667, 206] on icon "button" at bounding box center [667, 204] width 9 height 9
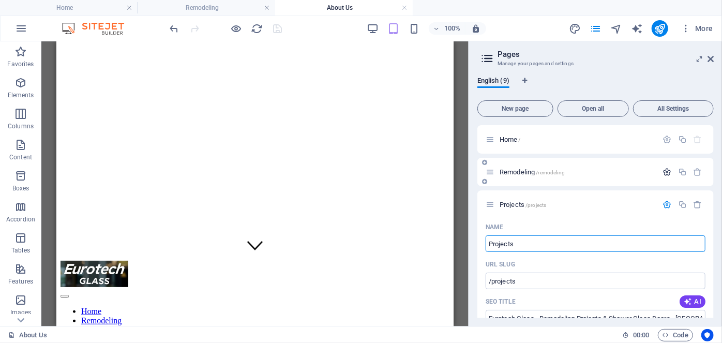
click at [664, 174] on icon "button" at bounding box center [667, 171] width 9 height 9
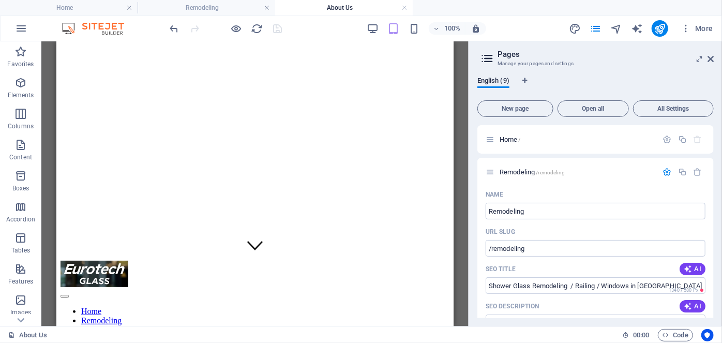
click at [279, 28] on div at bounding box center [226, 28] width 116 height 17
click at [656, 28] on icon "publish" at bounding box center [659, 29] width 12 height 12
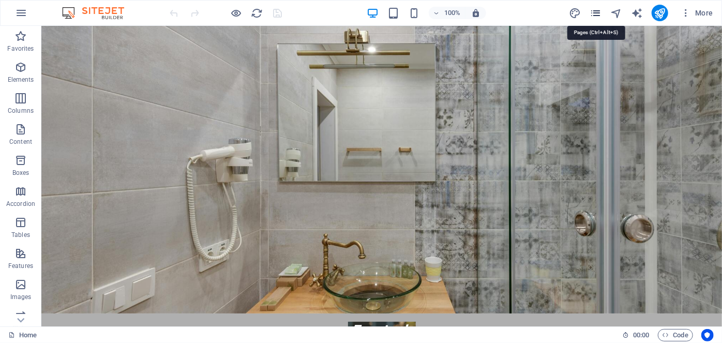
click at [594, 11] on icon "pages" at bounding box center [595, 13] width 12 height 12
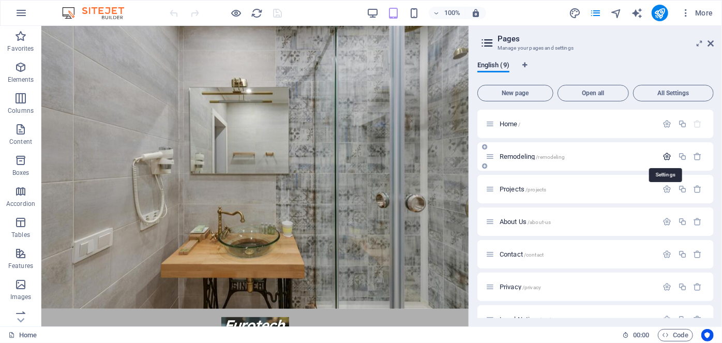
click at [664, 155] on icon "button" at bounding box center [667, 156] width 9 height 9
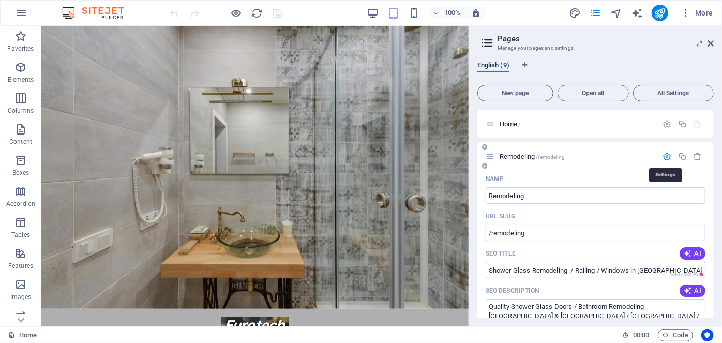
click at [664, 155] on icon "button" at bounding box center [667, 156] width 9 height 9
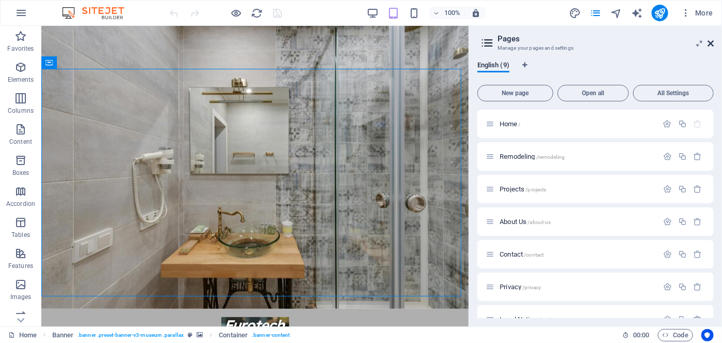
click at [712, 43] on icon at bounding box center [710, 43] width 6 height 8
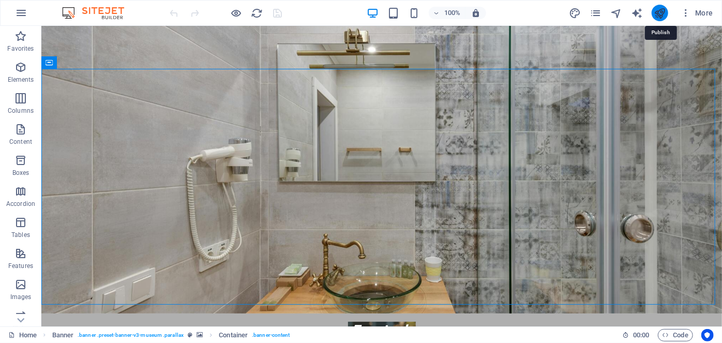
click at [662, 12] on icon "publish" at bounding box center [659, 13] width 12 height 12
